Goal: Information Seeking & Learning: Learn about a topic

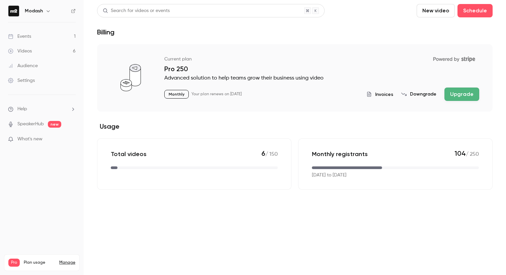
click at [27, 37] on div "Events" at bounding box center [19, 36] width 23 height 7
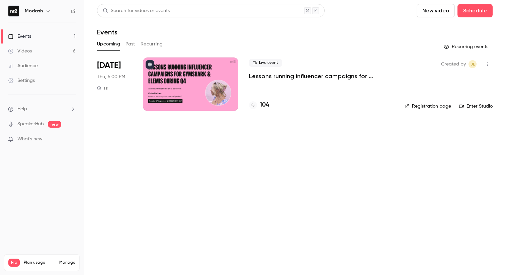
click at [255, 104] on icon at bounding box center [253, 105] width 4 height 4
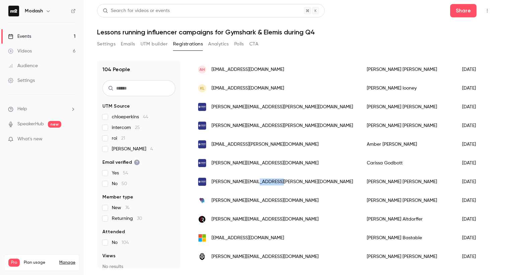
drag, startPoint x: 282, startPoint y: 183, endPoint x: 255, endPoint y: 182, distance: 26.8
click at [255, 182] on div "[PERSON_NAME][EMAIL_ADDRESS][PERSON_NAME][DOMAIN_NAME]" at bounding box center [275, 182] width 169 height 19
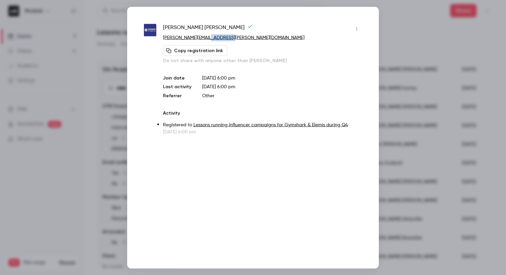
drag, startPoint x: 234, startPoint y: 38, endPoint x: 207, endPoint y: 36, distance: 27.2
click at [207, 36] on p "[PERSON_NAME][EMAIL_ADDRESS][PERSON_NAME][DOMAIN_NAME]" at bounding box center [262, 37] width 199 height 7
click at [433, 37] on div at bounding box center [253, 137] width 506 height 275
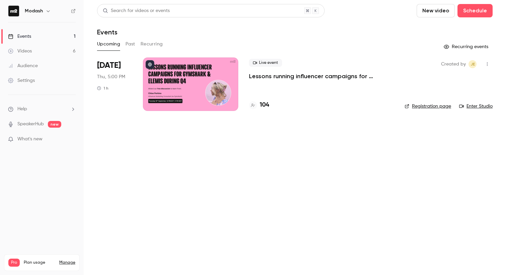
click at [130, 44] on button "Past" at bounding box center [130, 44] width 10 height 11
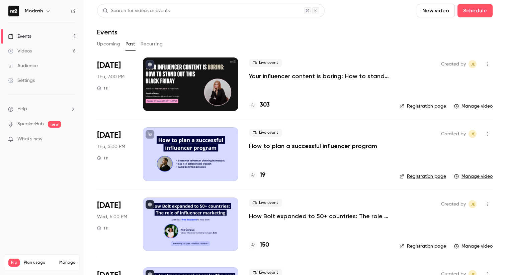
click at [276, 76] on p "Your influencer content is boring: How to stand out this [DATE][DATE]" at bounding box center [319, 76] width 140 height 8
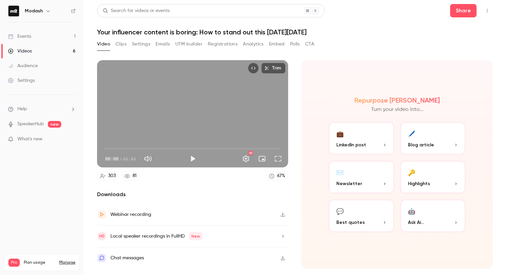
click at [117, 42] on button "Clips" at bounding box center [120, 44] width 11 height 11
